Goal: Consume media (video, audio)

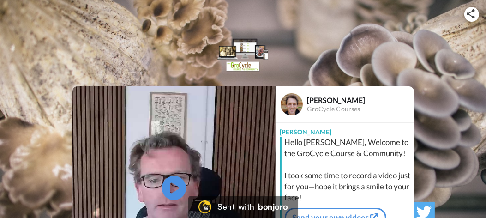
click at [171, 190] on icon "Play/Pause" at bounding box center [173, 188] width 24 height 44
drag, startPoint x: 381, startPoint y: 95, endPoint x: 383, endPoint y: 89, distance: 6.4
click at [383, 89] on div "[PERSON_NAME] GroCycle Courses" at bounding box center [344, 104] width 138 height 36
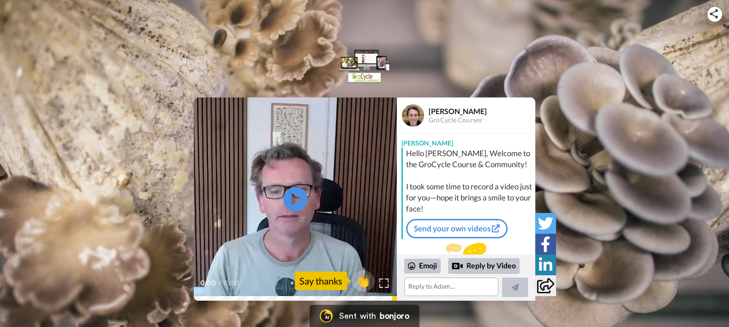
click at [293, 203] on icon at bounding box center [295, 199] width 24 height 24
click at [292, 198] on icon "Play/Pause" at bounding box center [295, 199] width 24 height 44
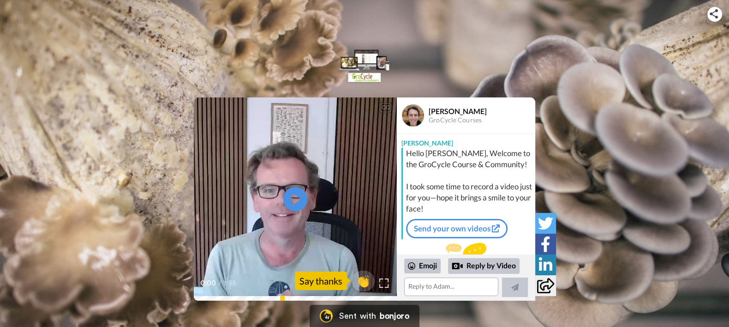
click at [293, 198] on icon "Play/Pause" at bounding box center [295, 199] width 24 height 44
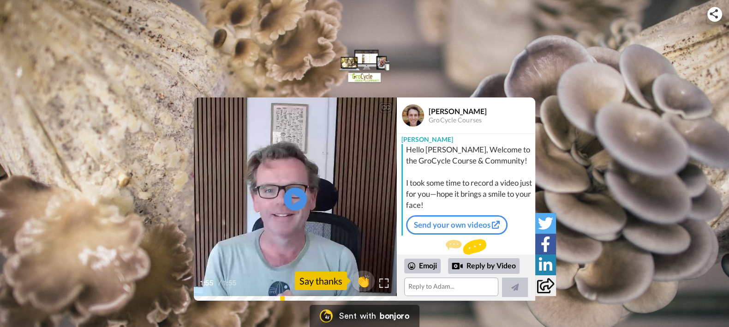
scroll to position [26, 0]
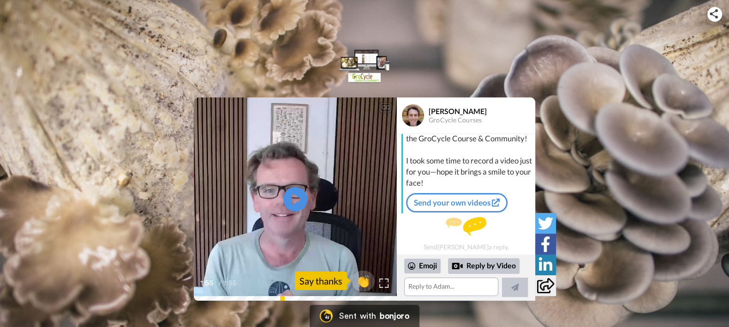
click at [291, 203] on icon at bounding box center [295, 199] width 24 height 24
click at [289, 210] on icon "Play/Pause" at bounding box center [295, 199] width 24 height 44
click at [486, 263] on div "Reply by Video" at bounding box center [483, 266] width 71 height 16
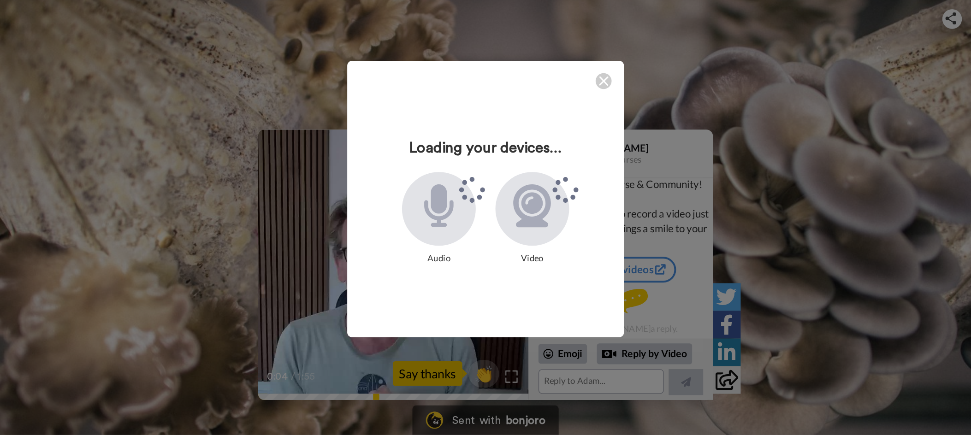
scroll to position [0, 0]
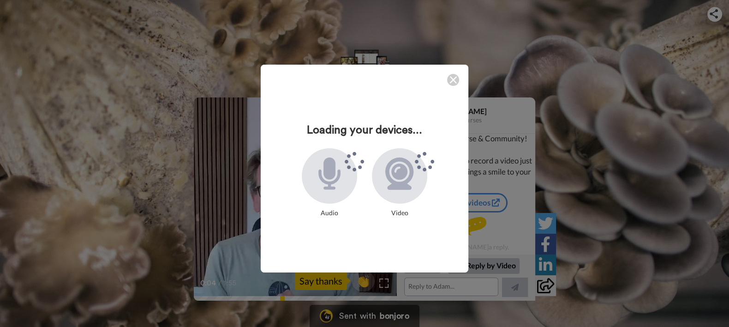
click at [374, 102] on div "Loading your devices... Audio Video" at bounding box center [365, 169] width 208 height 208
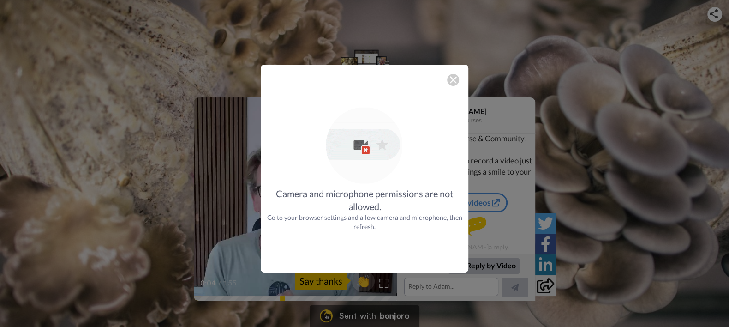
click at [449, 81] on img at bounding box center [452, 79] width 7 height 7
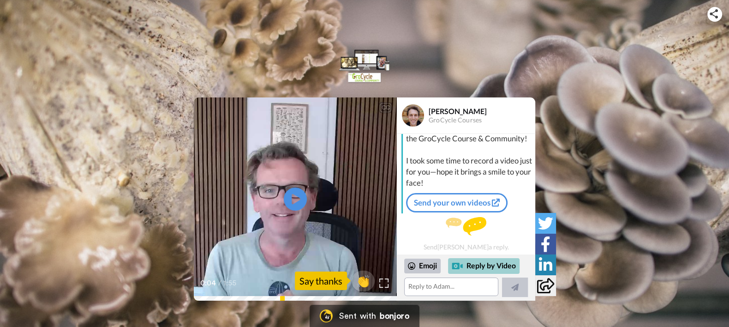
click at [488, 266] on div "Reply by Video" at bounding box center [483, 266] width 71 height 16
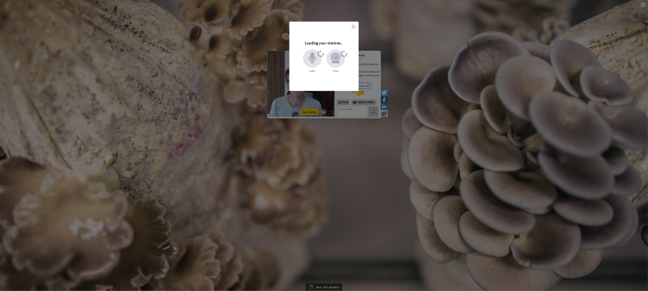
scroll to position [26, 0]
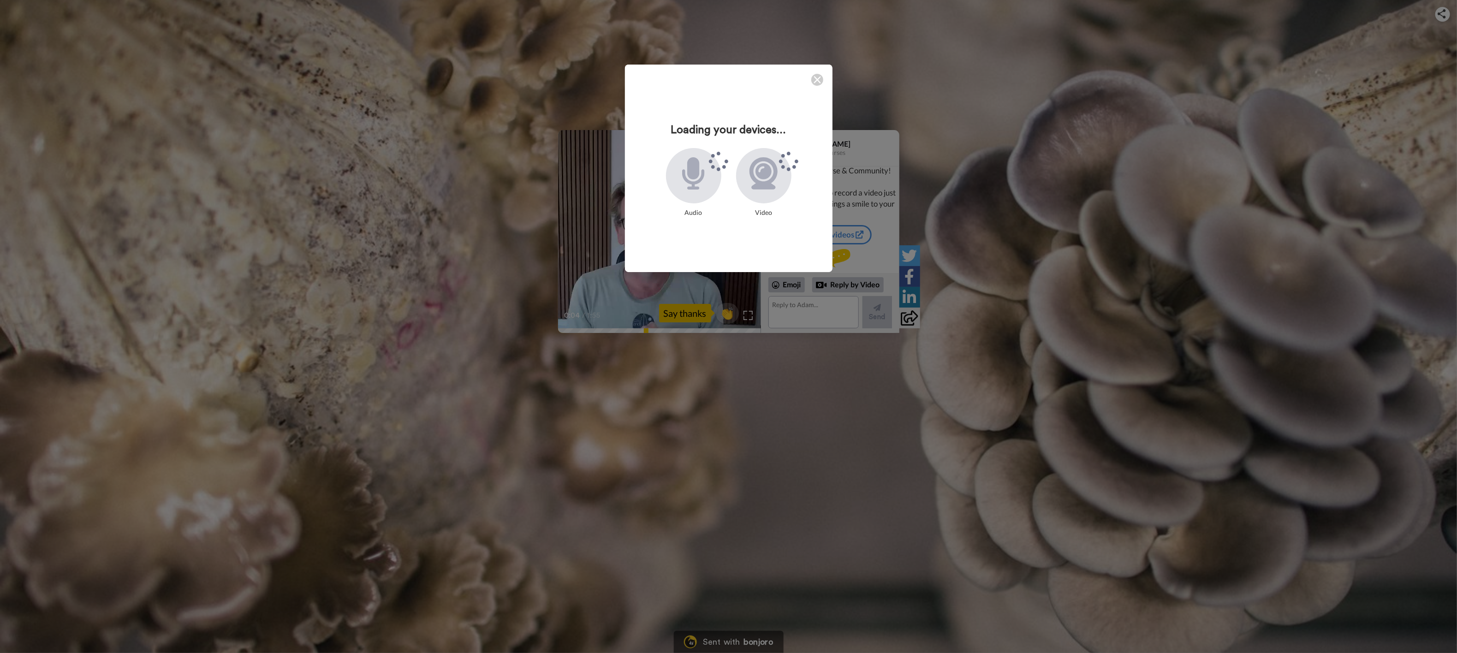
click at [728, 176] on div "Loading your devices... Audio Video" at bounding box center [728, 326] width 1457 height 653
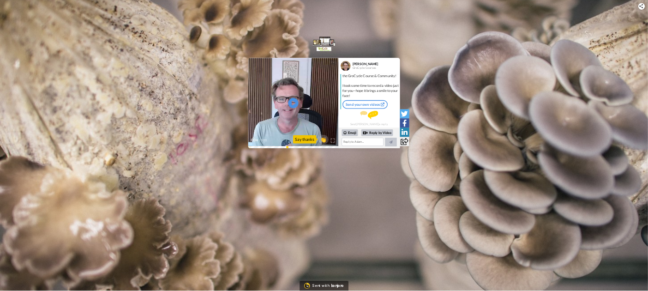
scroll to position [26, 0]
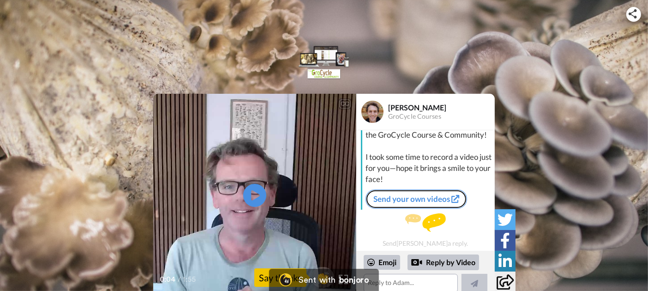
click at [393, 196] on link "Send your own videos" at bounding box center [415, 198] width 101 height 19
click at [422, 200] on link "Send your own videos" at bounding box center [415, 198] width 101 height 19
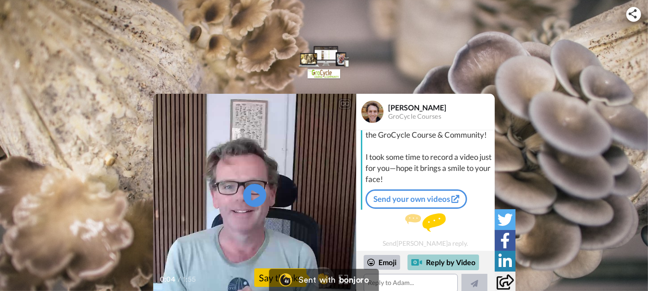
click at [420, 263] on div at bounding box center [416, 261] width 11 height 11
